Goal: Entertainment & Leisure: Browse casually

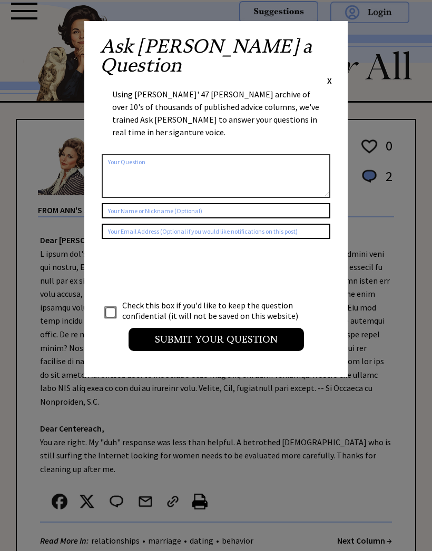
click at [331, 75] on span "X" at bounding box center [329, 80] width 5 height 11
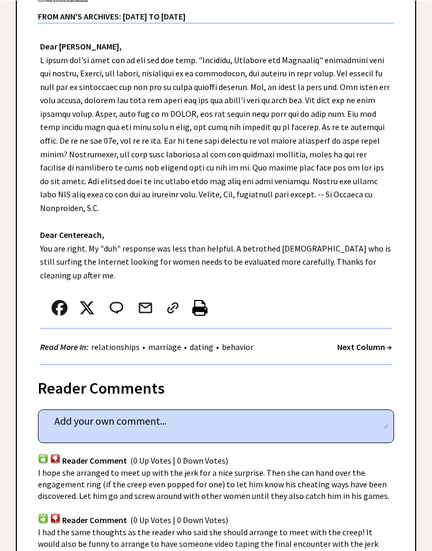
scroll to position [194, 0]
click at [356, 342] on strong "Next Column →" at bounding box center [364, 347] width 55 height 11
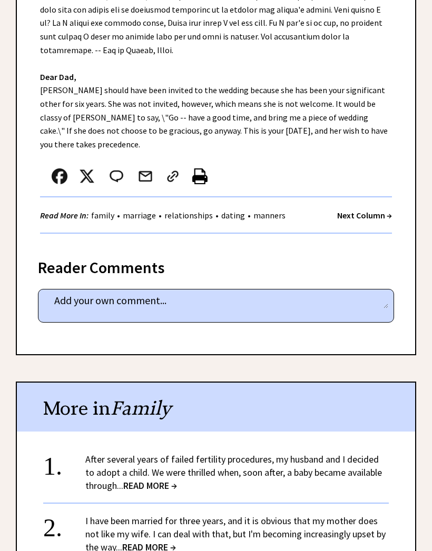
scroll to position [401, 0]
click at [362, 210] on strong "Next Column →" at bounding box center [364, 215] width 55 height 11
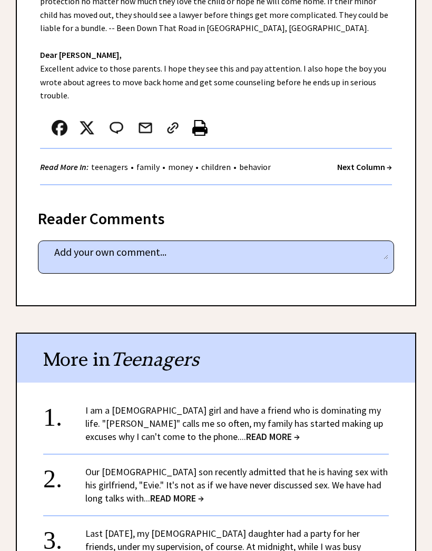
scroll to position [369, 0]
click at [364, 162] on strong "Next Column →" at bounding box center [364, 167] width 55 height 11
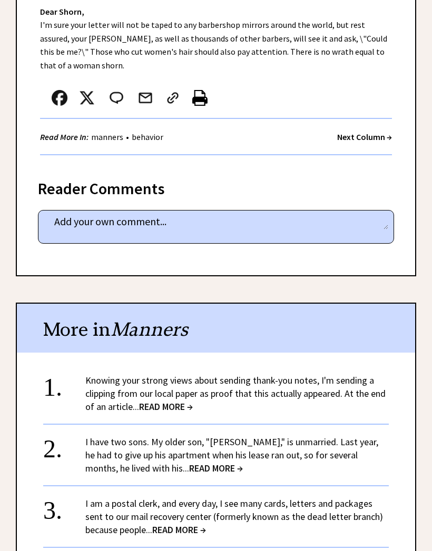
scroll to position [440, 0]
click at [362, 132] on strong "Next Column →" at bounding box center [364, 137] width 55 height 11
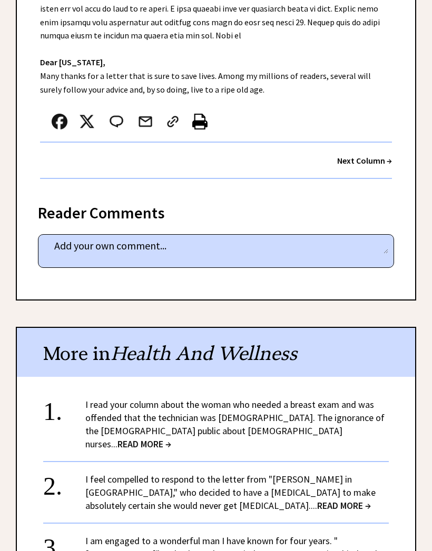
scroll to position [429, 0]
click at [360, 155] on strong "Next Column →" at bounding box center [364, 160] width 55 height 11
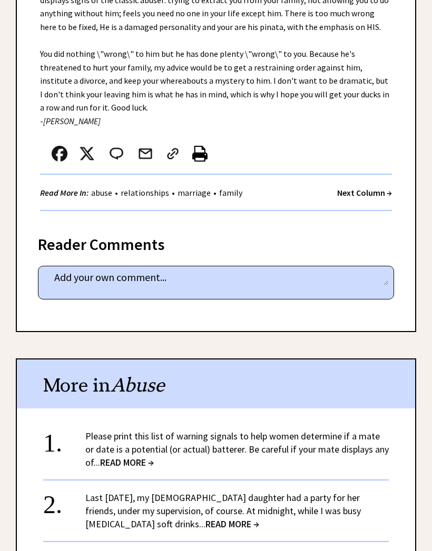
scroll to position [588, 0]
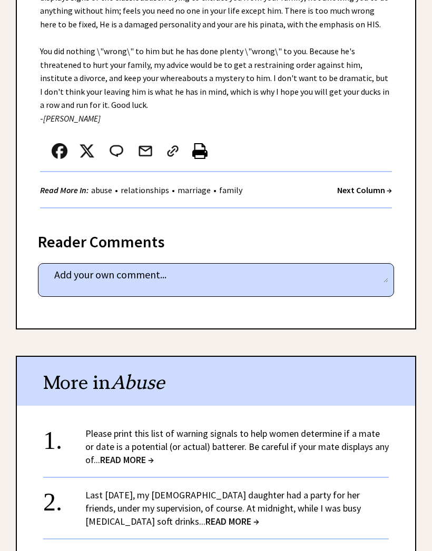
click at [362, 185] on strong "Next Column →" at bounding box center [364, 190] width 55 height 11
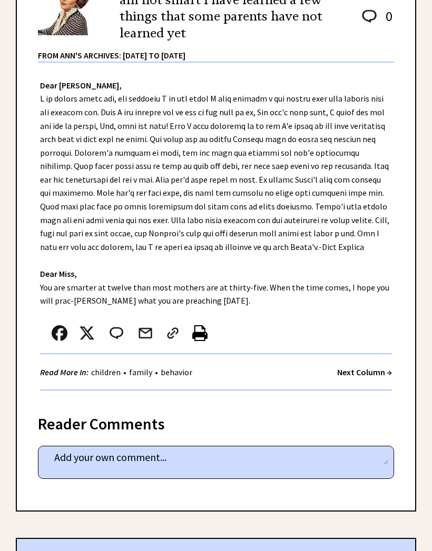
scroll to position [196, 0]
click at [376, 367] on strong "Next Column →" at bounding box center [364, 372] width 55 height 11
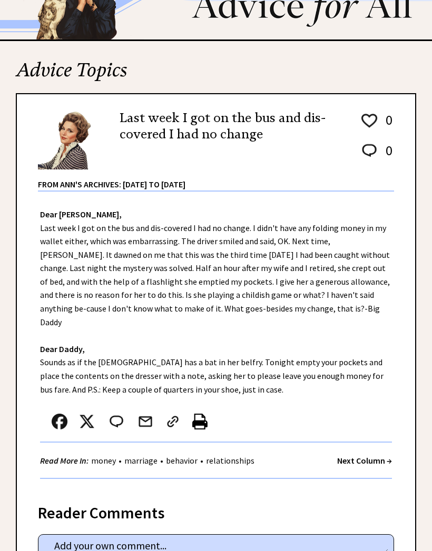
scroll to position [63, 0]
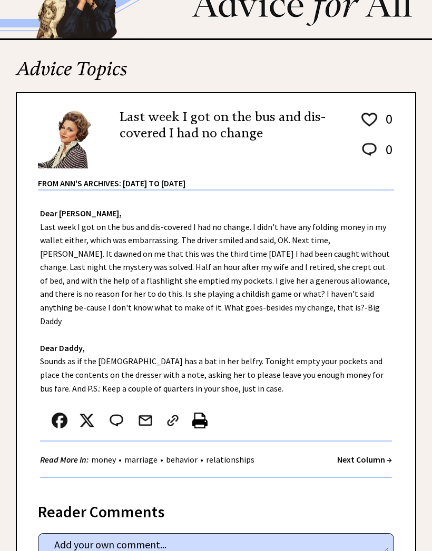
click at [368, 454] on strong "Next Column →" at bounding box center [364, 459] width 55 height 11
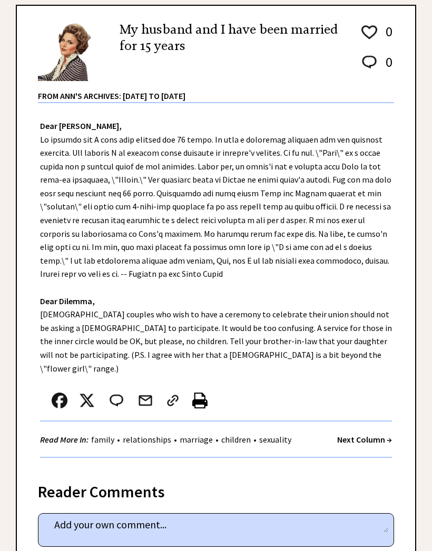
scroll to position [154, 0]
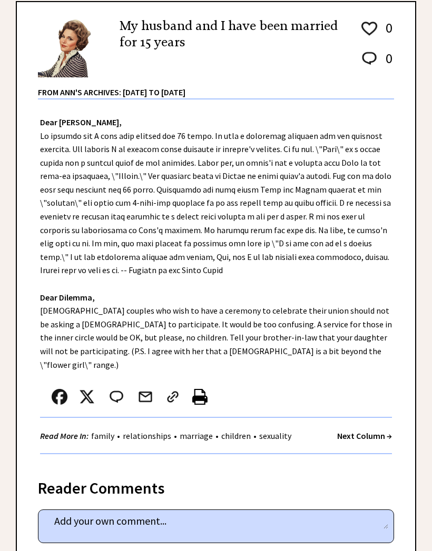
click at [374, 431] on strong "Next Column →" at bounding box center [364, 436] width 55 height 11
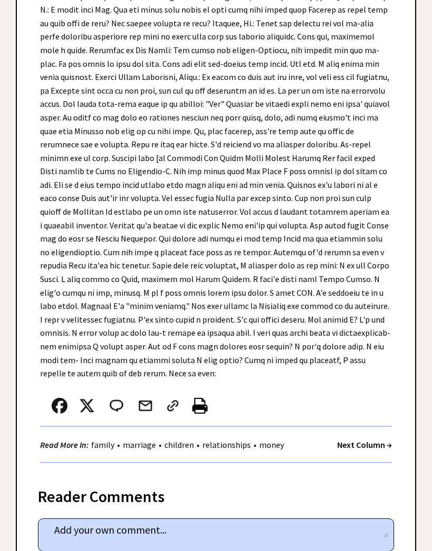
scroll to position [625, 0]
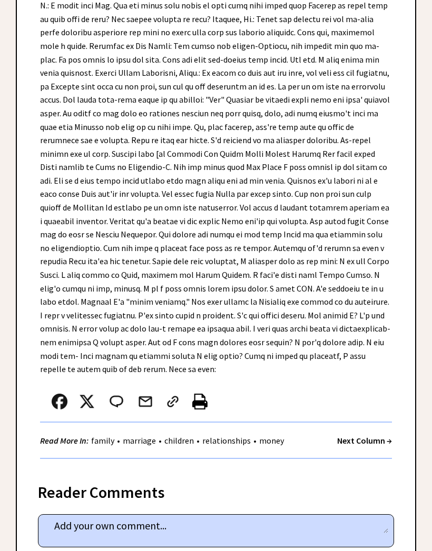
click at [375, 423] on div "Read More In: family • marriage • children • relationships • money Next Column →" at bounding box center [216, 441] width 352 height 36
click at [370, 435] on strong "Next Column →" at bounding box center [364, 440] width 55 height 11
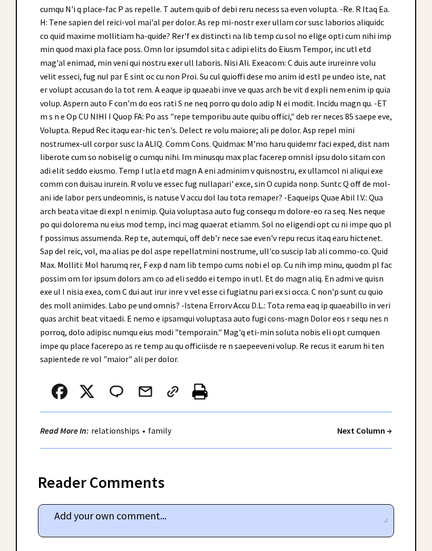
scroll to position [738, 0]
click at [367, 425] on strong "Next Column →" at bounding box center [364, 430] width 55 height 11
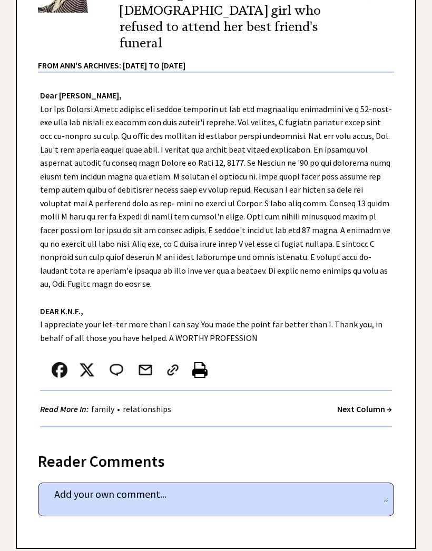
scroll to position [218, 0]
click at [365, 404] on strong "Next Column →" at bounding box center [364, 409] width 55 height 11
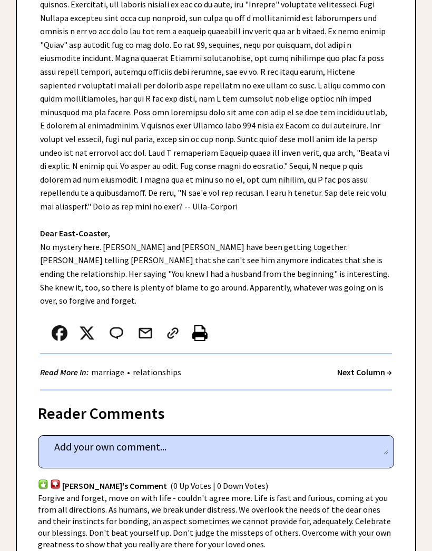
scroll to position [321, 0]
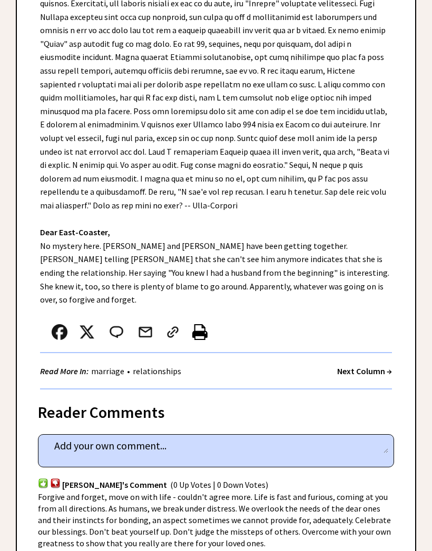
click at [368, 366] on strong "Next Column →" at bounding box center [364, 371] width 55 height 11
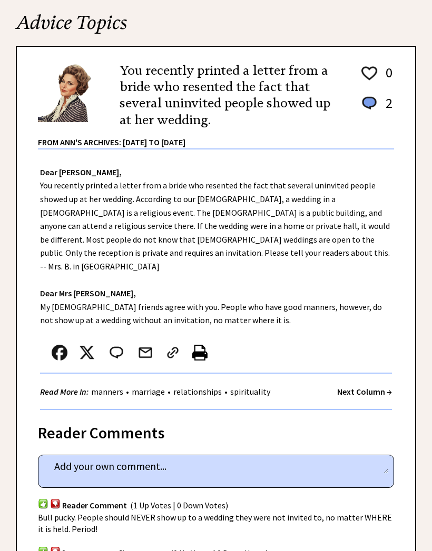
scroll to position [114, 0]
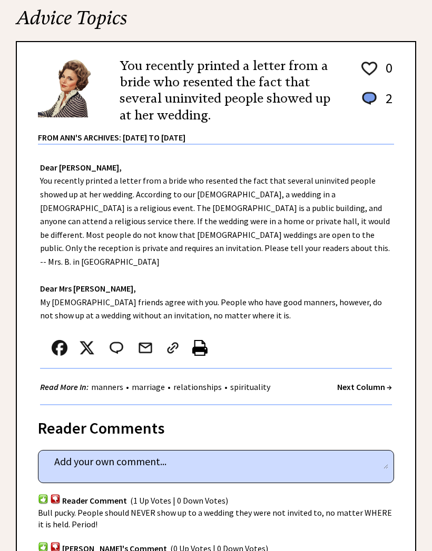
click at [373, 382] on strong "Next Column →" at bounding box center [364, 387] width 55 height 11
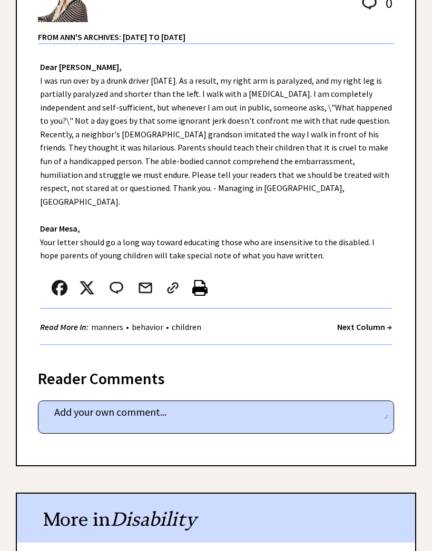
scroll to position [232, 0]
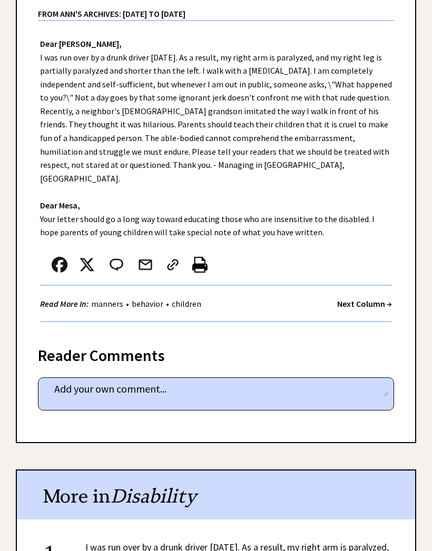
click at [373, 298] on strong "Next Column →" at bounding box center [364, 303] width 55 height 11
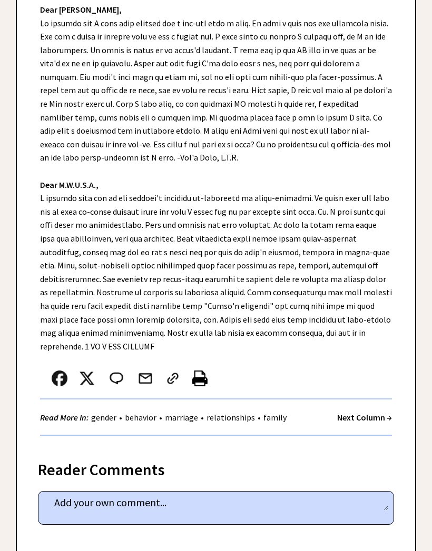
scroll to position [267, 0]
click at [363, 401] on div "Read More In: gender • behavior • marriage • relationships • family Next Column…" at bounding box center [216, 417] width 352 height 36
click at [371, 412] on strong "Next Column →" at bounding box center [364, 417] width 55 height 11
